Goal: Information Seeking & Learning: Check status

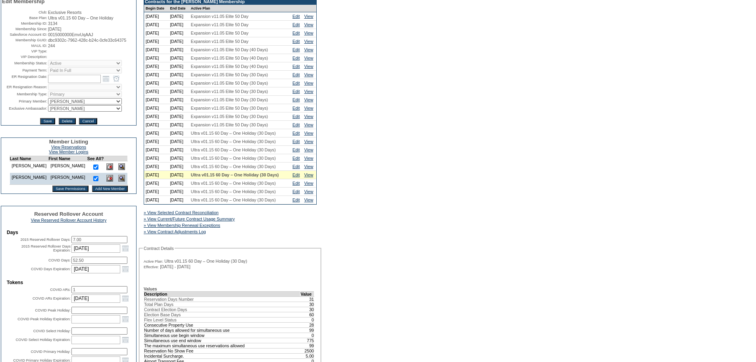
scroll to position [79, 0]
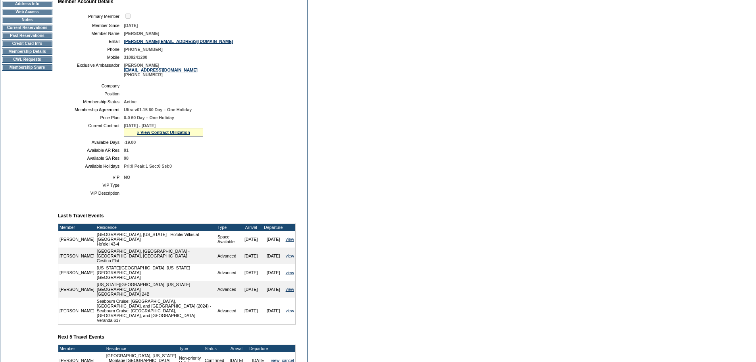
scroll to position [79, 0]
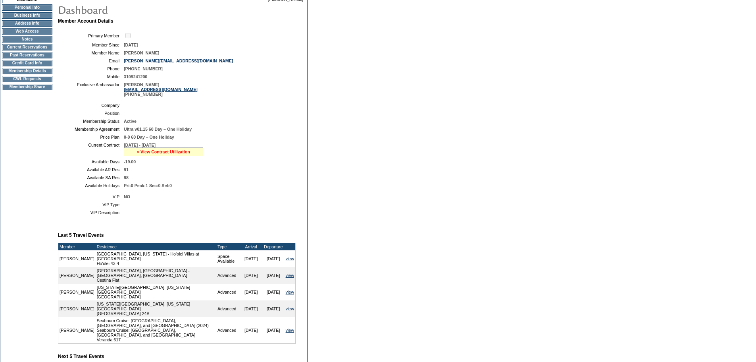
click at [170, 154] on link "» View Contract Utilization" at bounding box center [163, 151] width 53 height 5
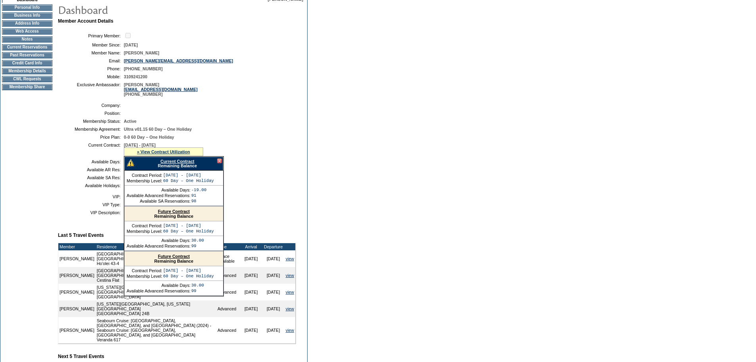
click at [175, 164] on link "Current Contract" at bounding box center [177, 161] width 34 height 5
click at [218, 163] on div at bounding box center [219, 160] width 5 height 5
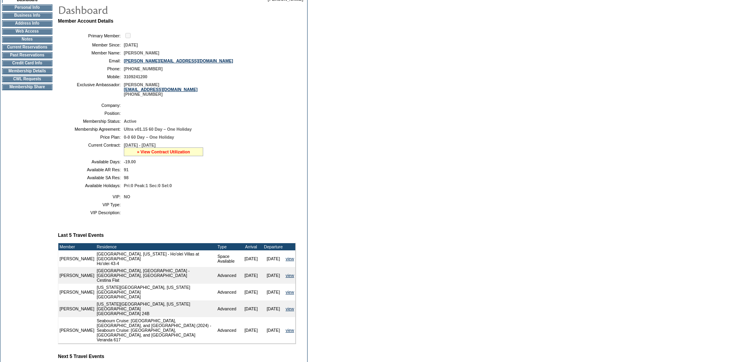
click at [166, 154] on link "» View Contract Utilization" at bounding box center [163, 151] width 53 height 5
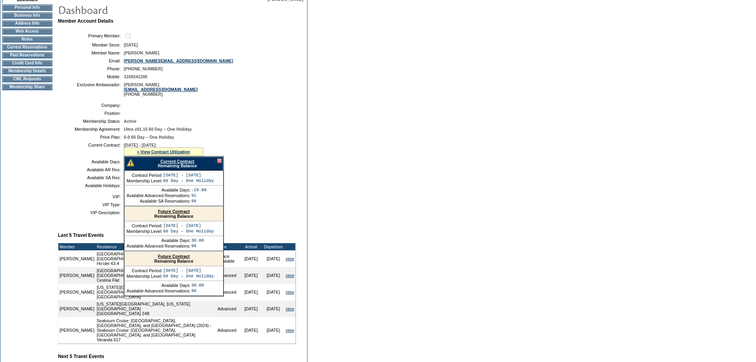
click at [35, 145] on td "Dashboard Personal Info Business Info Address Info Web Access Notes Current Res…" at bounding box center [27, 247] width 54 height 501
click at [40, 74] on td "Membership Details" at bounding box center [27, 71] width 50 height 6
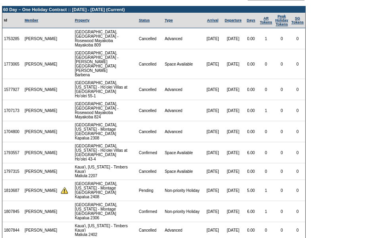
scroll to position [39, 0]
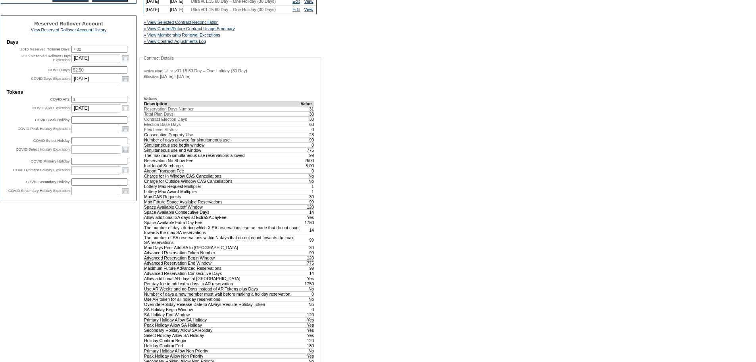
scroll to position [119, 0]
